Goal: Information Seeking & Learning: Find contact information

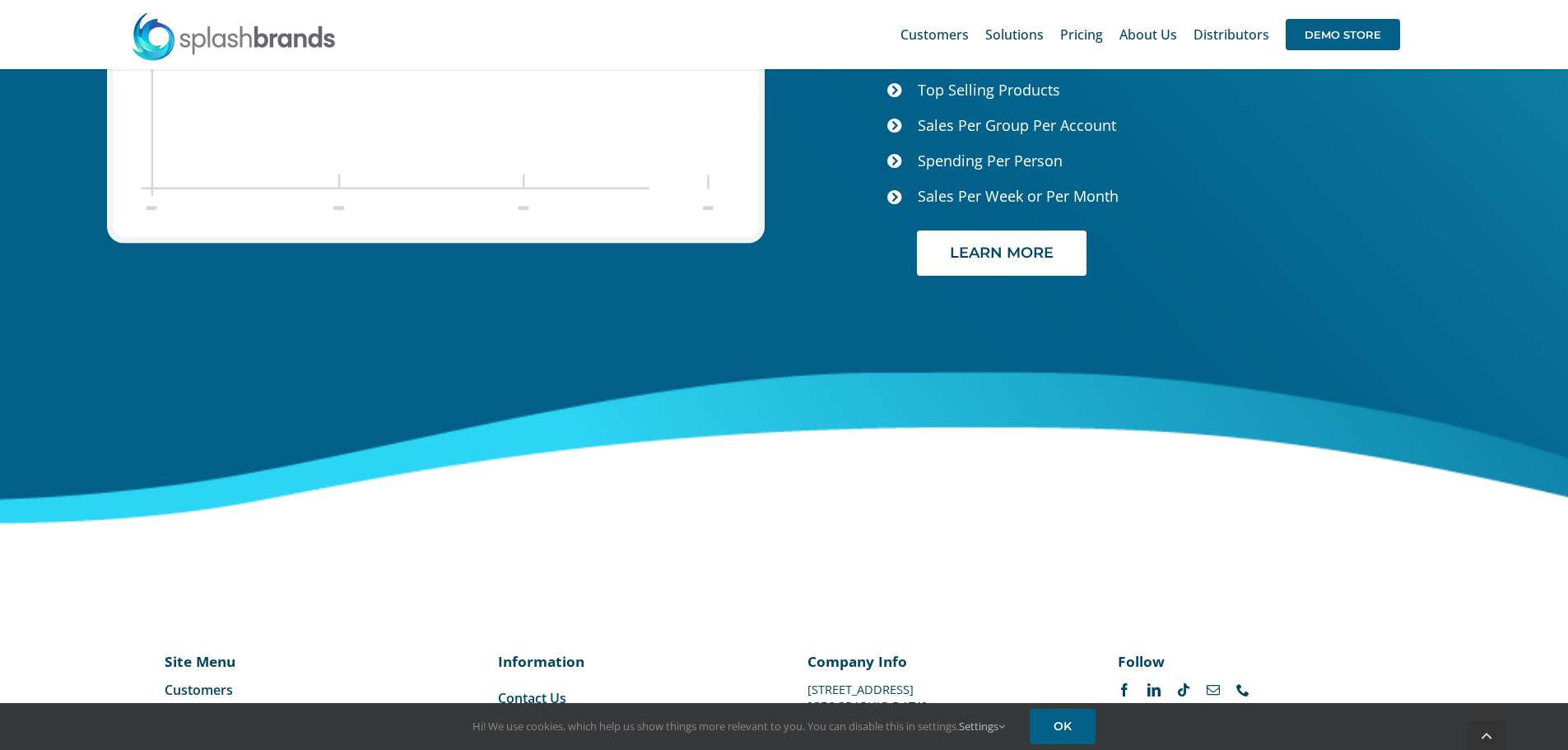
scroll to position [6932, 0]
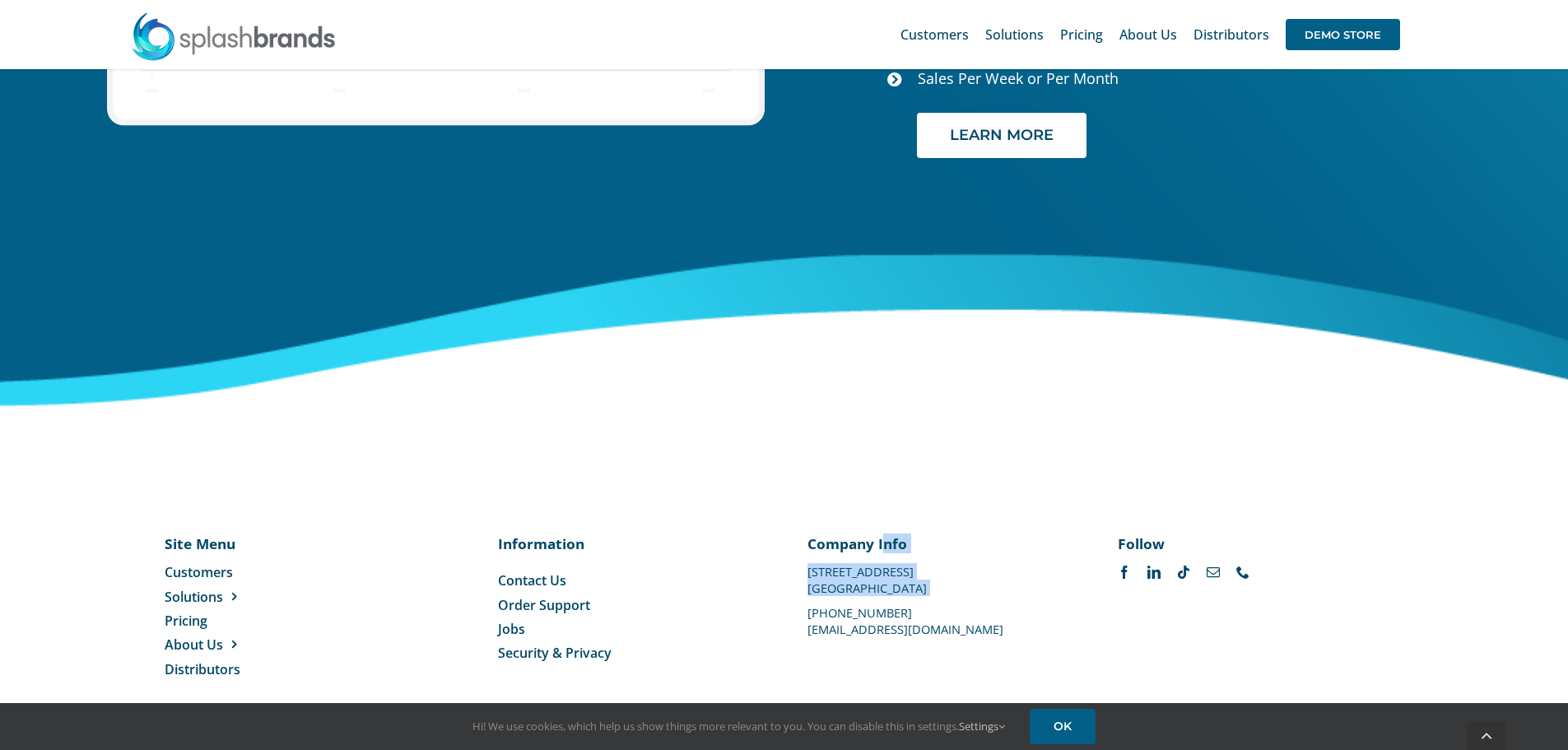
drag, startPoint x: 808, startPoint y: 591, endPoint x: 885, endPoint y: 591, distance: 77.0
click at [885, 591] on div "Company Info [STREET_ADDRESS] [PHONE_NUMBER] [EMAIL_ADDRESS][DOMAIN_NAME]" at bounding box center [938, 584] width 262 height 101
click at [885, 602] on div "Company Info [STREET_ADDRESS] [PHONE_NUMBER] [EMAIL_ADDRESS][DOMAIN_NAME]" at bounding box center [938, 584] width 262 height 101
click at [827, 613] on p "[PHONE_NUMBER]" at bounding box center [938, 613] width 262 height 0
drag, startPoint x: 810, startPoint y: 594, endPoint x: 881, endPoint y: 590, distance: 71.1
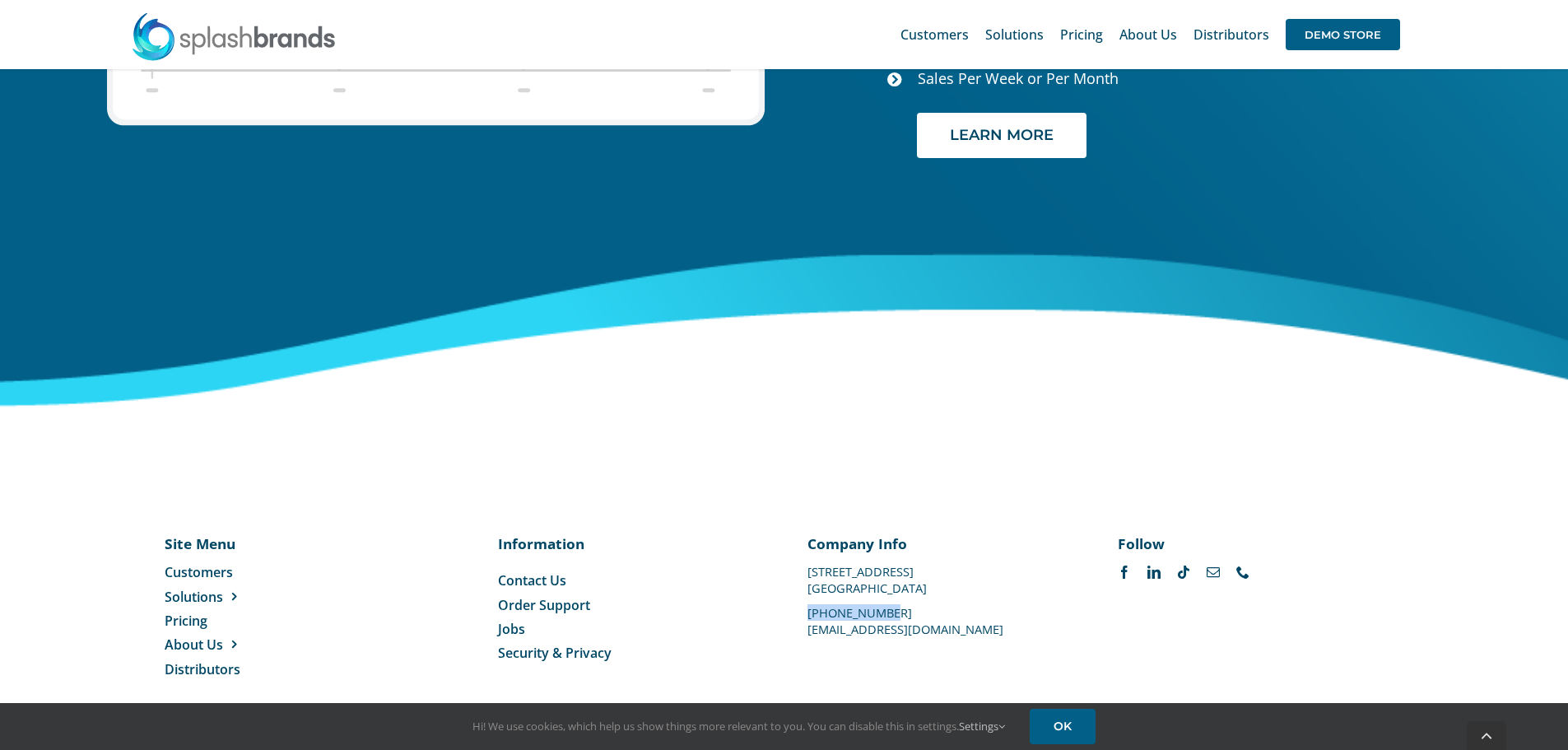
click at [881, 613] on p "[PHONE_NUMBER]" at bounding box center [938, 613] width 262 height 0
copy p "[PHONE_NUMBER]"
drag, startPoint x: 804, startPoint y: 553, endPoint x: 864, endPoint y: 566, distance: 61.4
click at [947, 563] on div "Company Info [STREET_ADDRESS] [PHONE_NUMBER] [EMAIL_ADDRESS][DOMAIN_NAME]" at bounding box center [937, 584] width 309 height 101
click at [864, 588] on p "[GEOGRAPHIC_DATA]" at bounding box center [938, 588] width 262 height 0
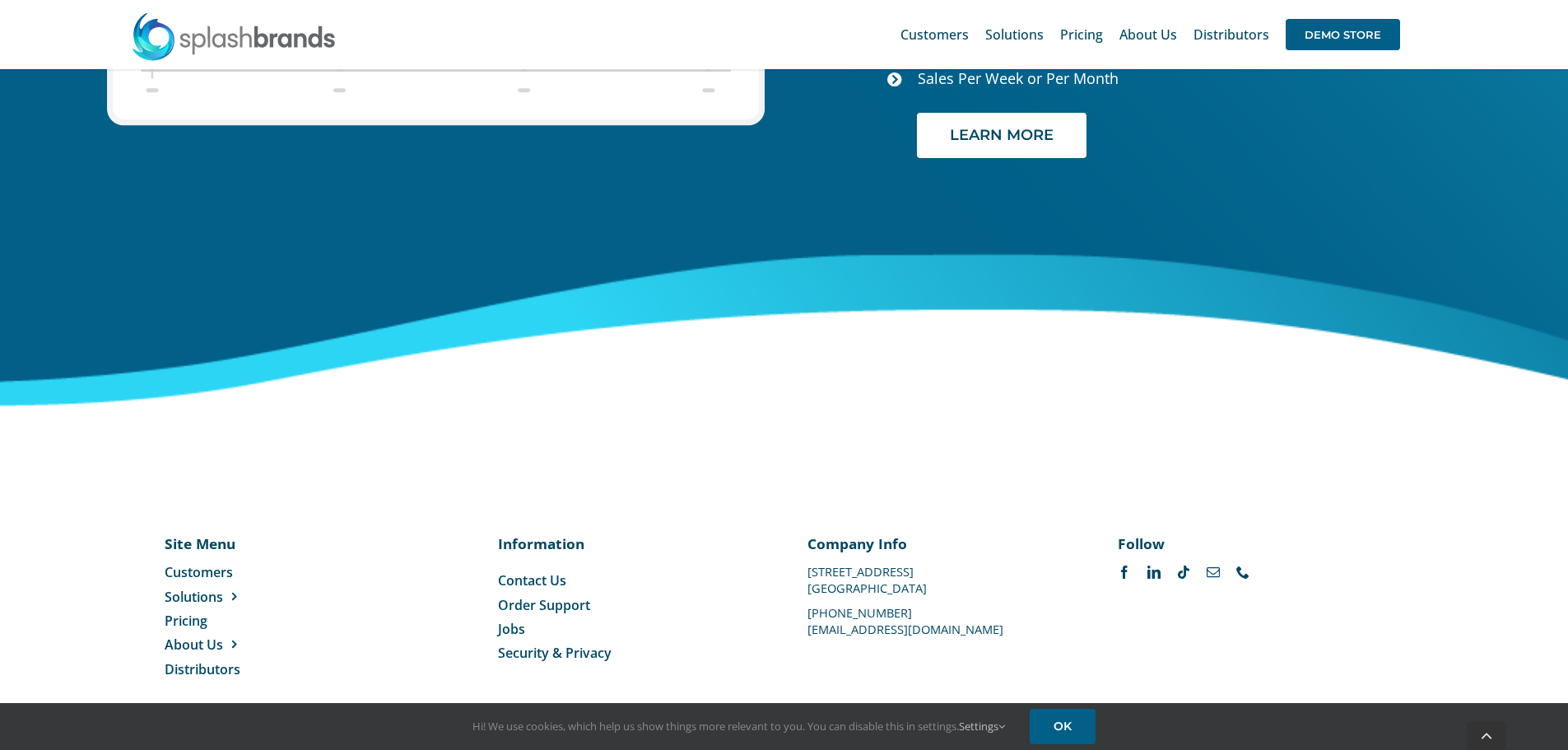
drag, startPoint x: 810, startPoint y: 554, endPoint x: 951, endPoint y: 560, distance: 141.1
click at [952, 571] on p "[STREET_ADDRESS]" at bounding box center [938, 571] width 262 height 0
click at [941, 571] on p "[STREET_ADDRESS]" at bounding box center [938, 571] width 262 height 0
drag, startPoint x: 810, startPoint y: 551, endPoint x: 967, endPoint y: 551, distance: 157.0
click at [967, 571] on p "[STREET_ADDRESS]" at bounding box center [938, 571] width 262 height 0
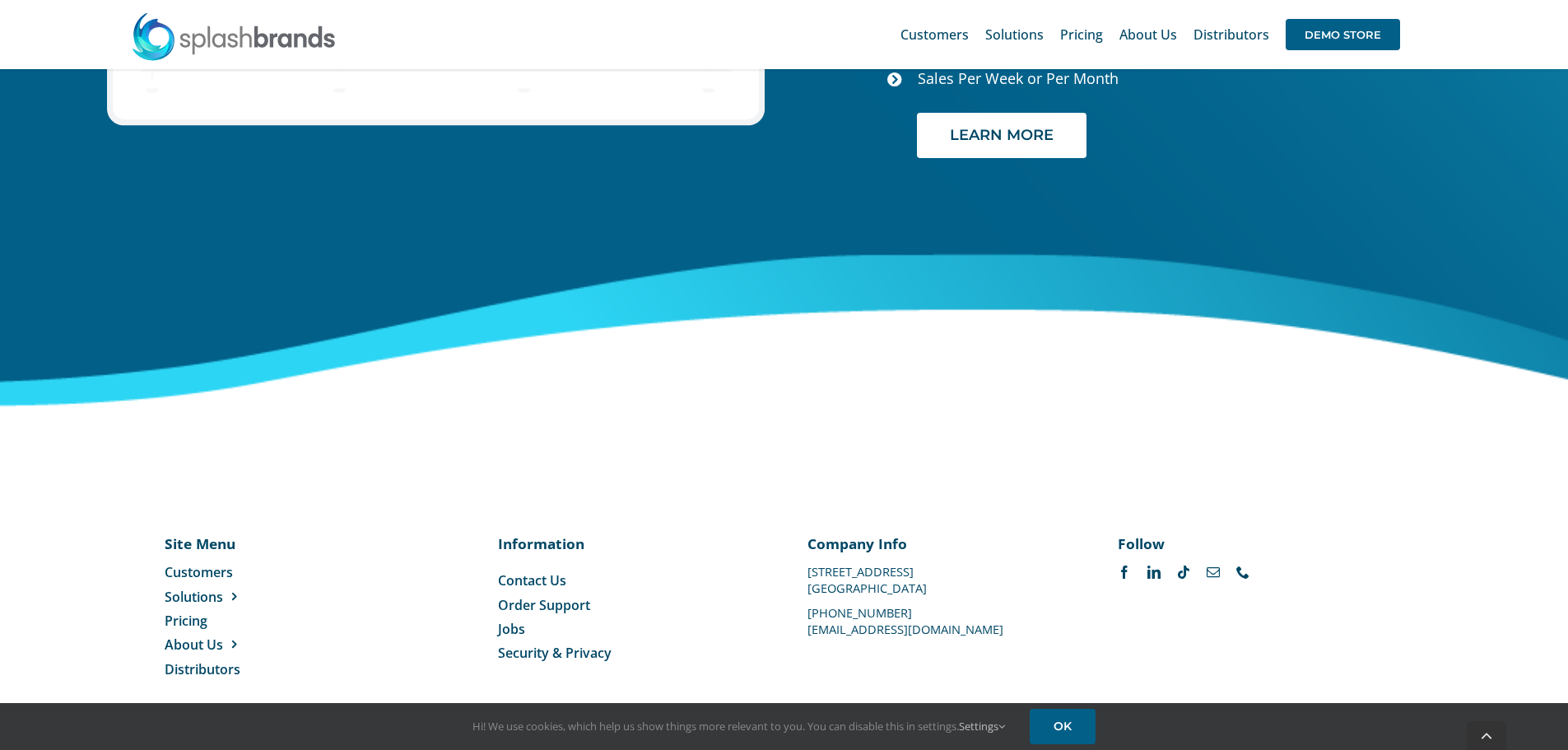
copy p "[STREET_ADDRESS]"
click at [860, 588] on p "[GEOGRAPHIC_DATA]" at bounding box center [938, 588] width 262 height 0
drag, startPoint x: 810, startPoint y: 570, endPoint x: 931, endPoint y: 566, distance: 121.1
click at [931, 567] on div "Company Info [STREET_ADDRESS] [PHONE_NUMBER] [EMAIL_ADDRESS][DOMAIN_NAME]" at bounding box center [938, 584] width 262 height 101
click at [888, 588] on p "[GEOGRAPHIC_DATA]" at bounding box center [938, 588] width 262 height 0
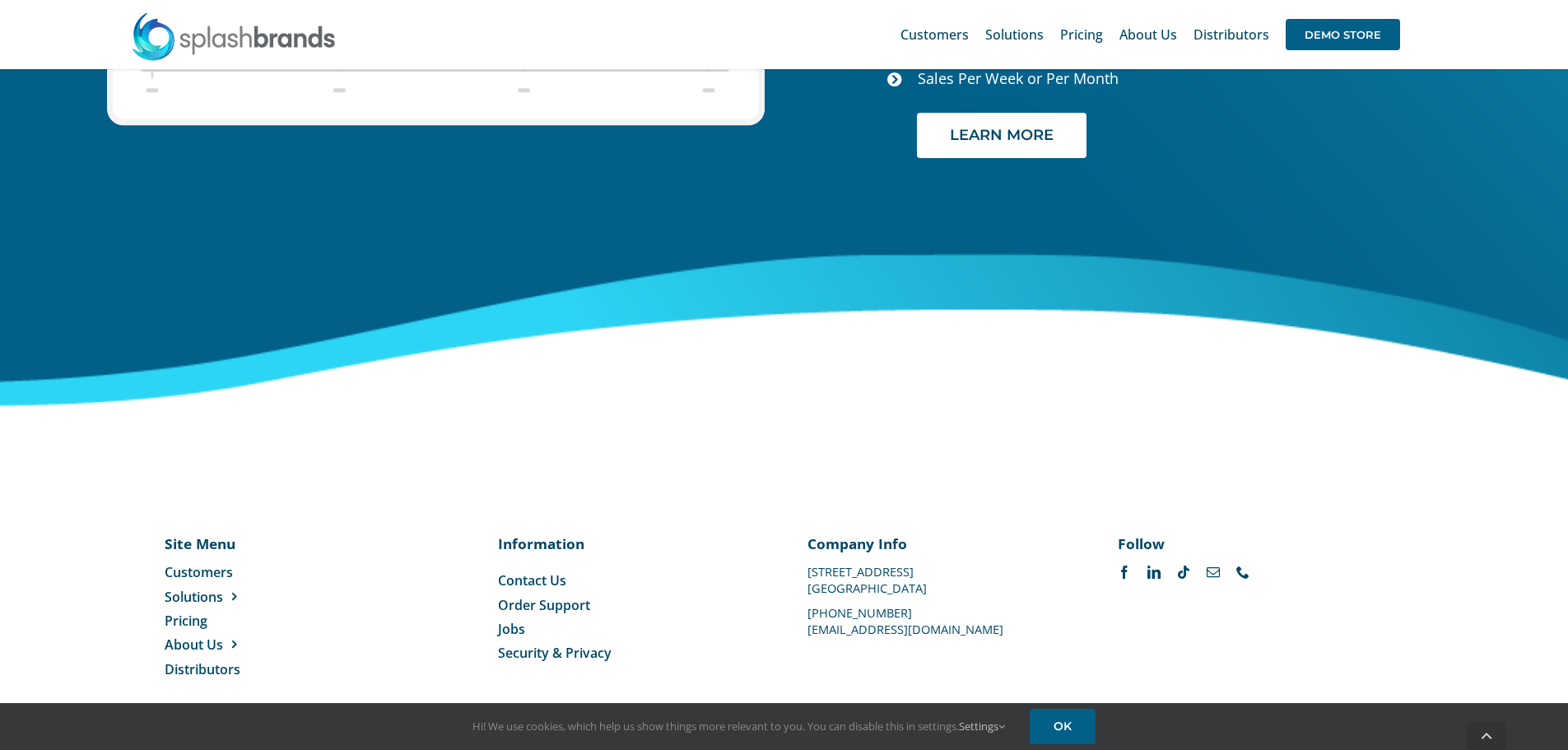
drag, startPoint x: 807, startPoint y: 568, endPoint x: 920, endPoint y: 568, distance: 113.0
click at [920, 588] on p "[GEOGRAPHIC_DATA]" at bounding box center [938, 588] width 262 height 0
copy p "[GEOGRAPHIC_DATA]"
click at [857, 582] on div "Company Info [STREET_ADDRESS] [PHONE_NUMBER] [EMAIL_ADDRESS][DOMAIN_NAME]" at bounding box center [938, 584] width 262 height 101
drag, startPoint x: 810, startPoint y: 550, endPoint x: 970, endPoint y: 549, distance: 160.0
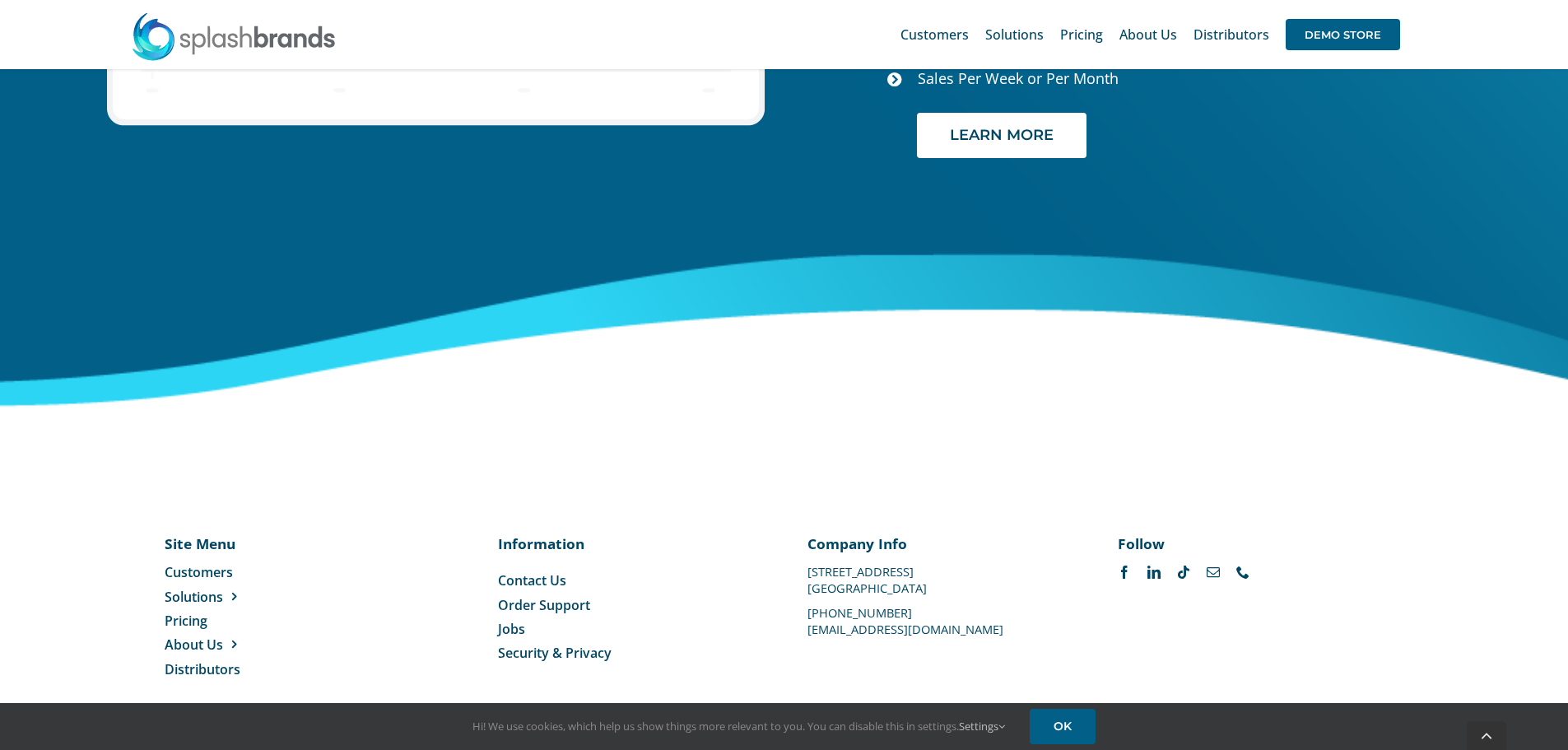
click at [970, 549] on div "Company Info [STREET_ADDRESS] [PHONE_NUMBER] [EMAIL_ADDRESS][DOMAIN_NAME]" at bounding box center [938, 584] width 262 height 101
click at [960, 571] on p "[STREET_ADDRESS]" at bounding box center [938, 571] width 262 height 0
drag, startPoint x: 810, startPoint y: 554, endPoint x: 968, endPoint y: 553, distance: 158.0
click at [968, 571] on p "[STREET_ADDRESS]" at bounding box center [938, 571] width 262 height 0
copy p "[STREET_ADDRESS]"
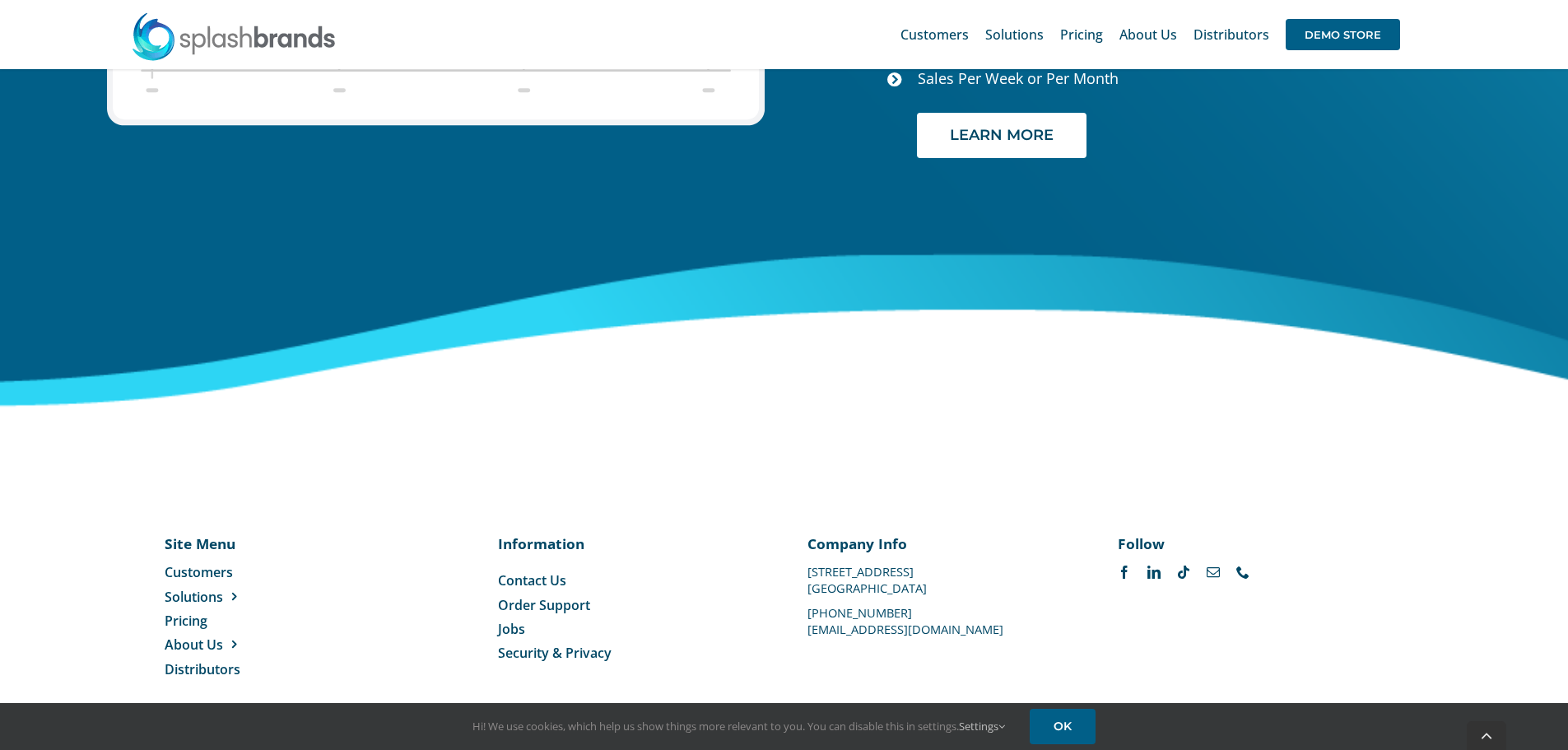
click at [850, 613] on p "[PHONE_NUMBER]" at bounding box center [938, 613] width 262 height 0
drag, startPoint x: 807, startPoint y: 591, endPoint x: 881, endPoint y: 586, distance: 74.2
click at [881, 613] on p "[PHONE_NUMBER]" at bounding box center [938, 613] width 262 height 0
copy p "[PHONE_NUMBER]"
